Goal: Task Accomplishment & Management: Use online tool/utility

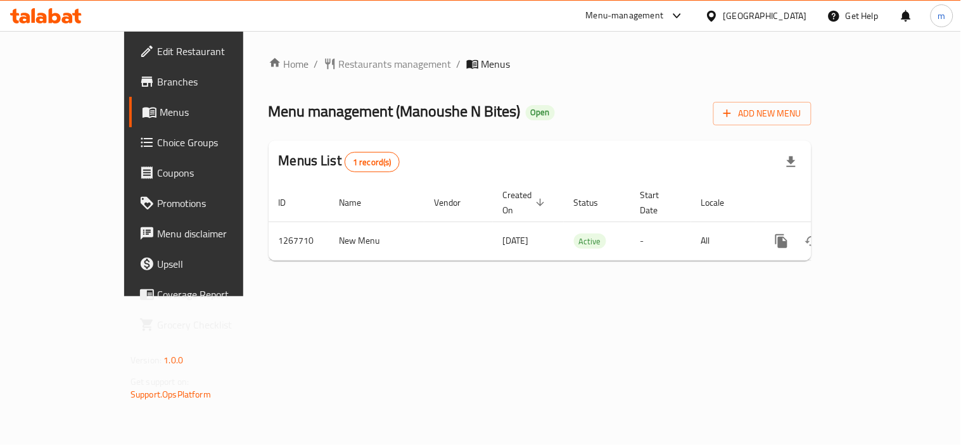
click at [157, 146] on span "Choice Groups" at bounding box center [215, 142] width 117 height 15
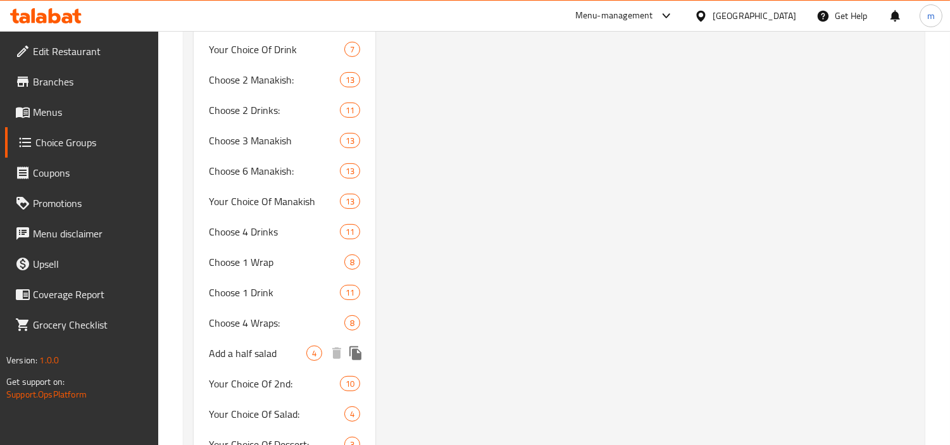
scroll to position [985, 0]
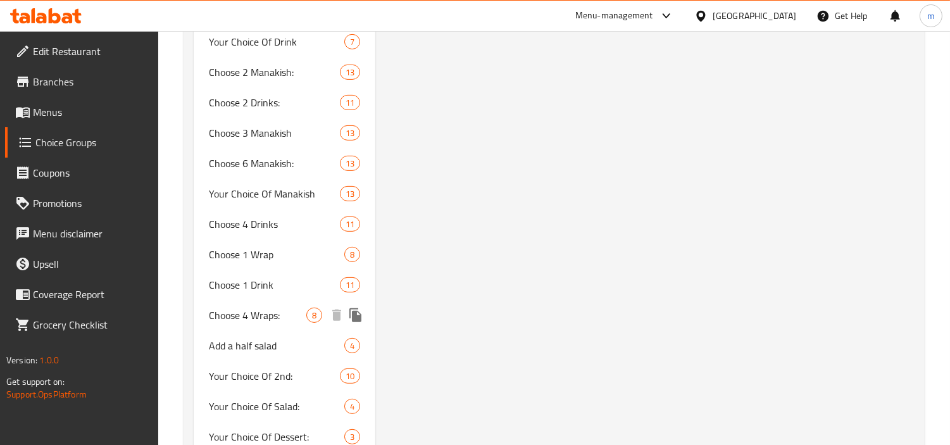
drag, startPoint x: 256, startPoint y: 312, endPoint x: 553, endPoint y: 315, distance: 297.6
click at [256, 312] on span "Choose 4 Wraps:" at bounding box center [258, 315] width 98 height 15
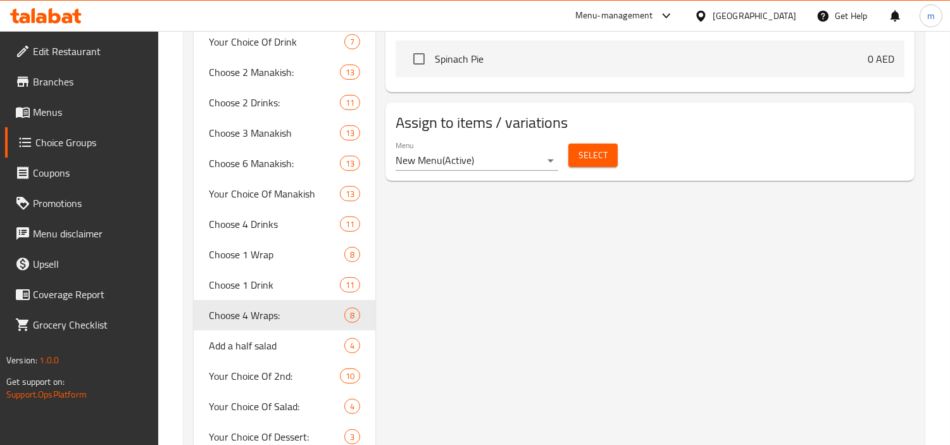
type input "Choose 4 Wraps:"
type input "اختر 4 لفات"
type input "4"
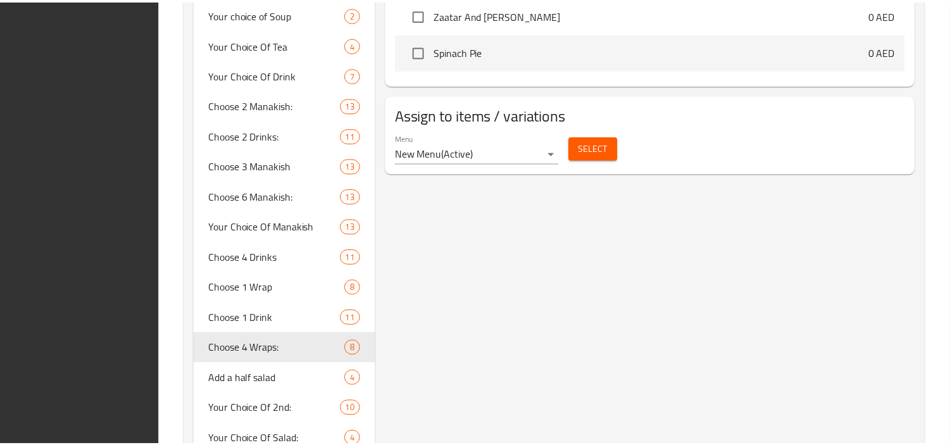
scroll to position [1046, 0]
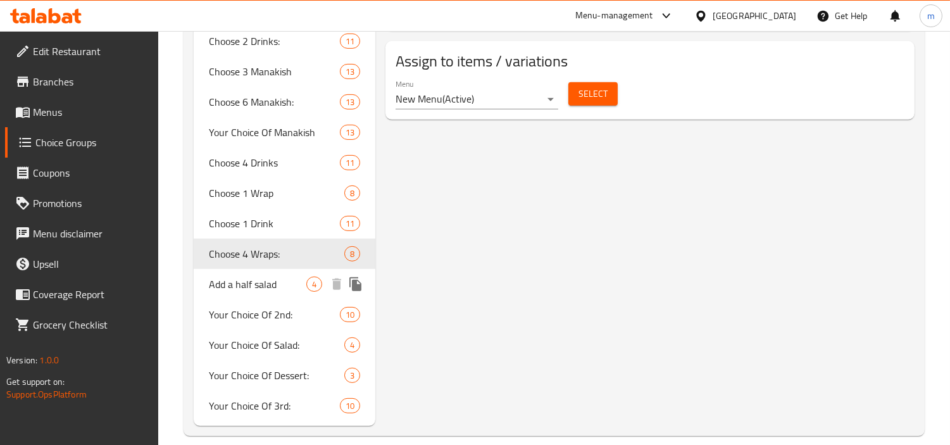
click at [224, 293] on div "Add a half salad 4" at bounding box center [285, 284] width 182 height 30
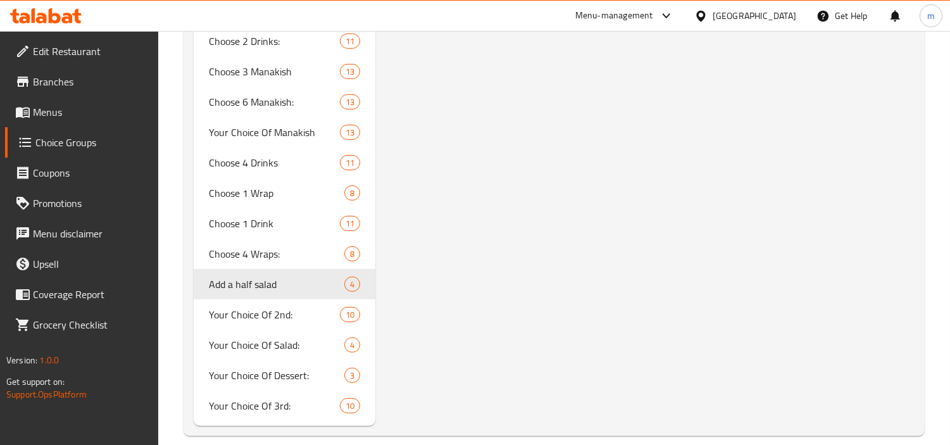
type input "Add a half salad"
type input "أضف نصف سلطة"
type input "0"
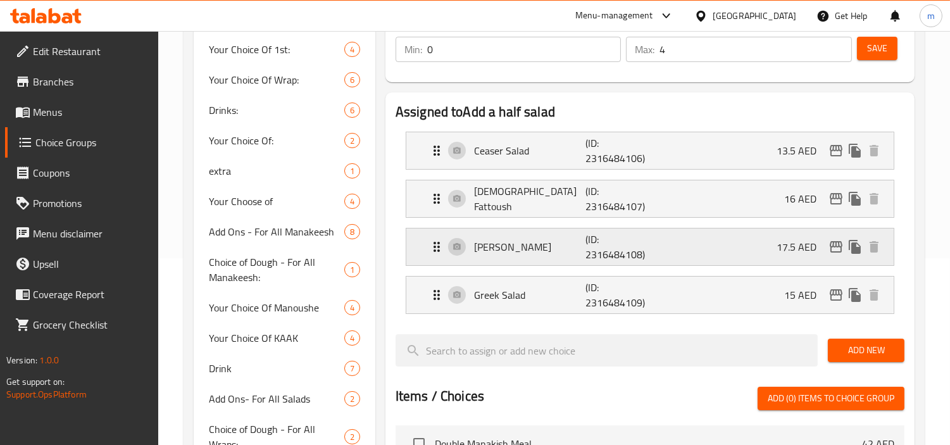
scroll to position [272, 0]
